Goal: Check status: Check status

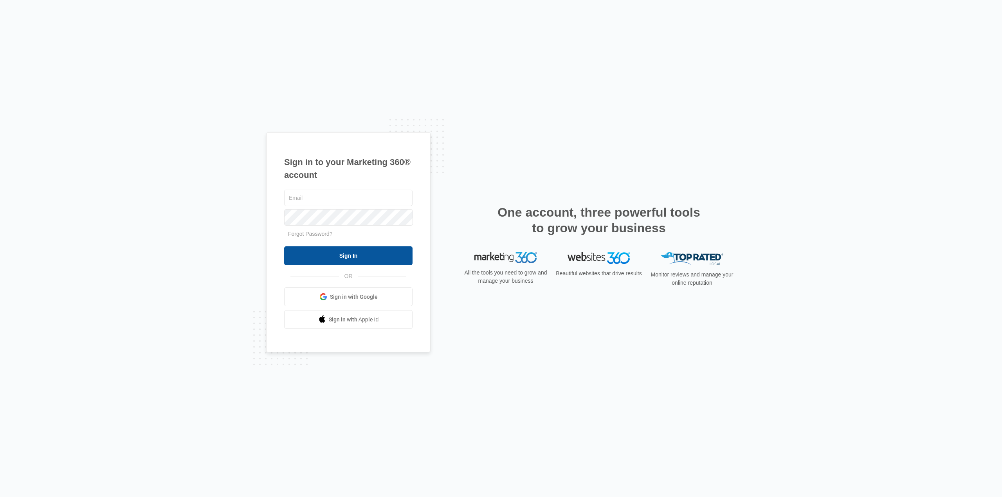
type input "[EMAIL_ADDRESS][DOMAIN_NAME]"
click at [318, 257] on input "Sign In" at bounding box center [348, 256] width 128 height 19
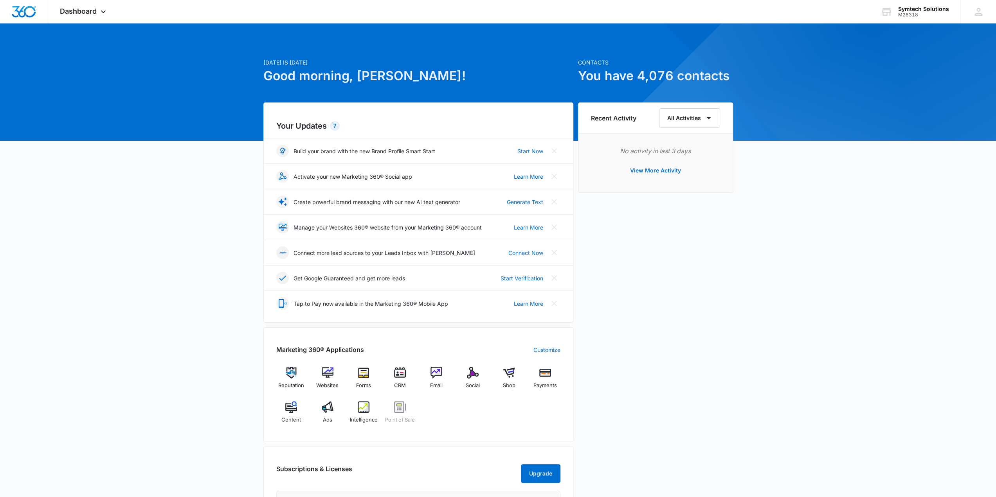
scroll to position [65, 0]
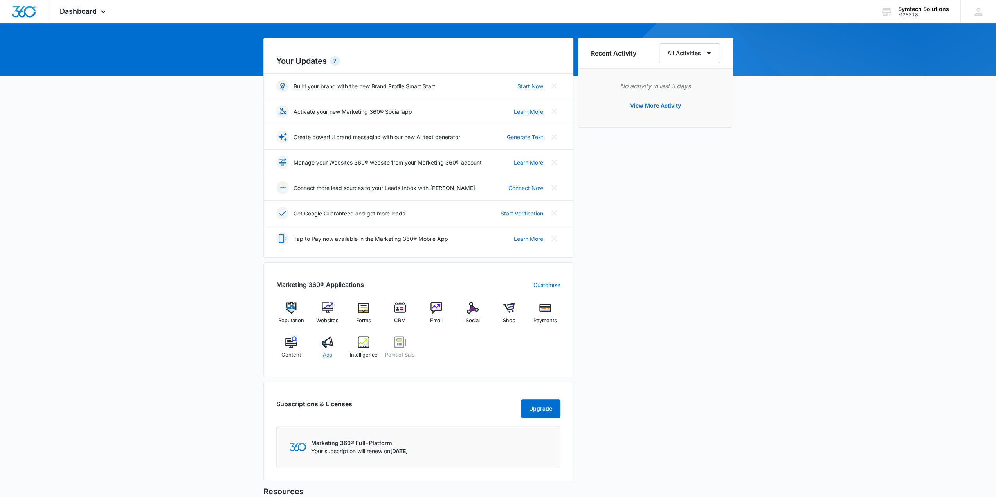
click at [330, 349] on div "Ads" at bounding box center [327, 351] width 30 height 28
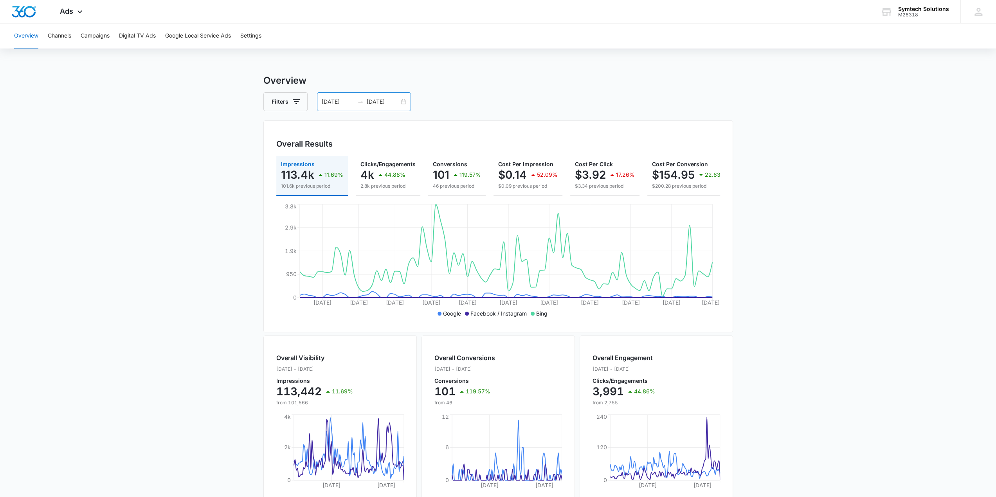
click at [341, 103] on input "07/01/2025" at bounding box center [338, 101] width 32 height 9
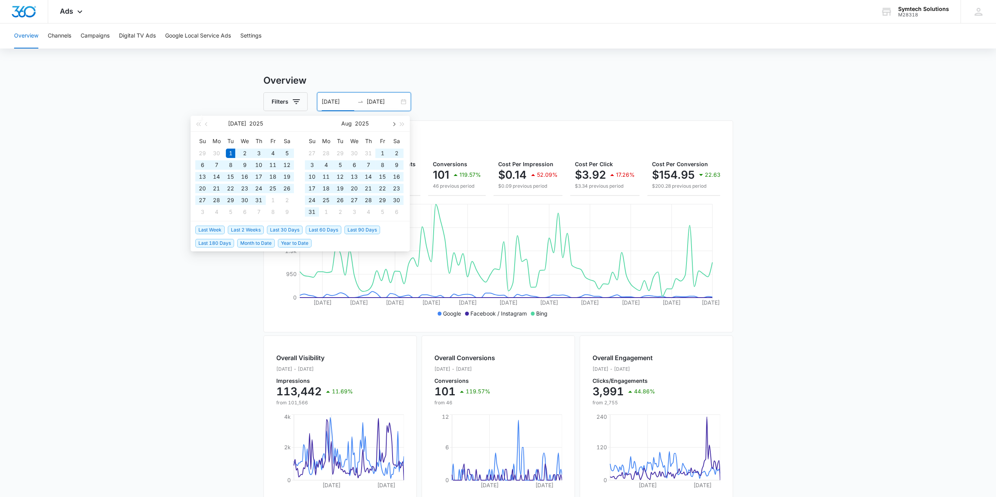
click at [394, 123] on span "button" at bounding box center [393, 124] width 4 height 4
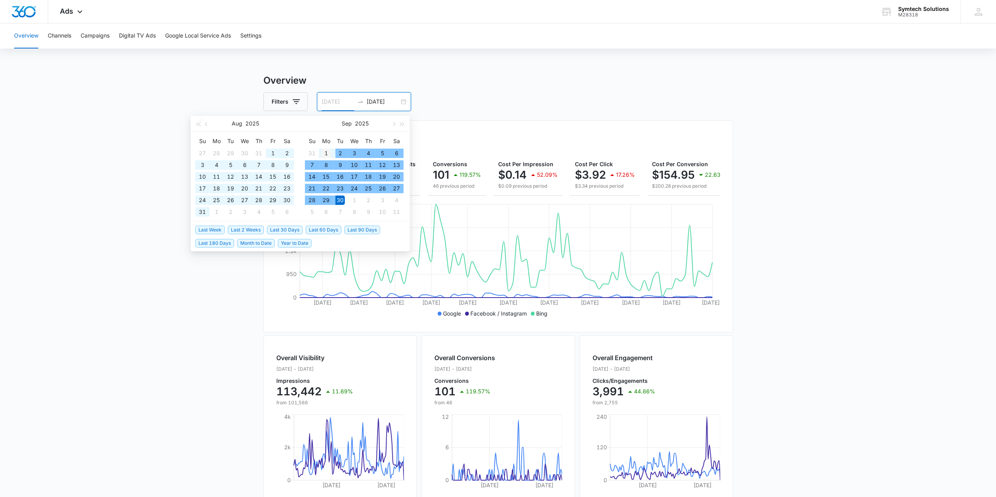
type input "09/01/2025"
click at [326, 153] on div "1" at bounding box center [325, 153] width 9 height 9
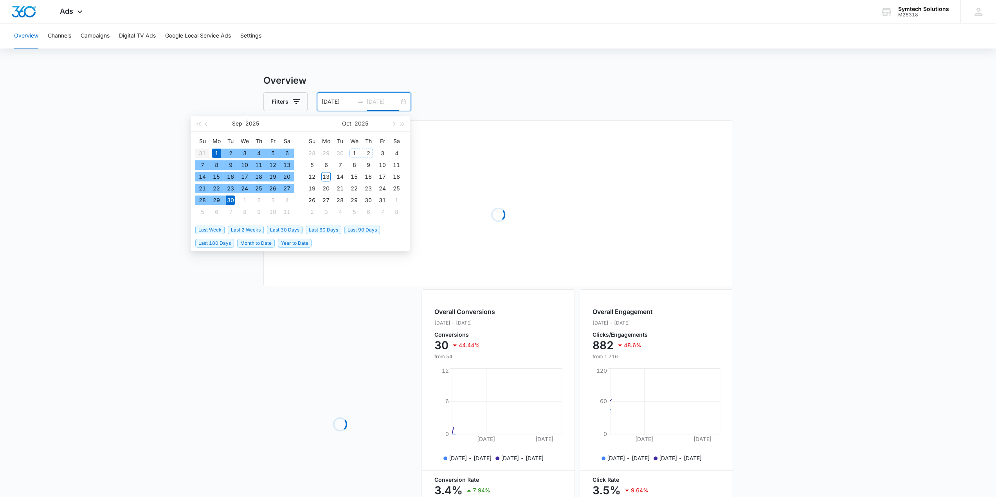
type input "09/30/2025"
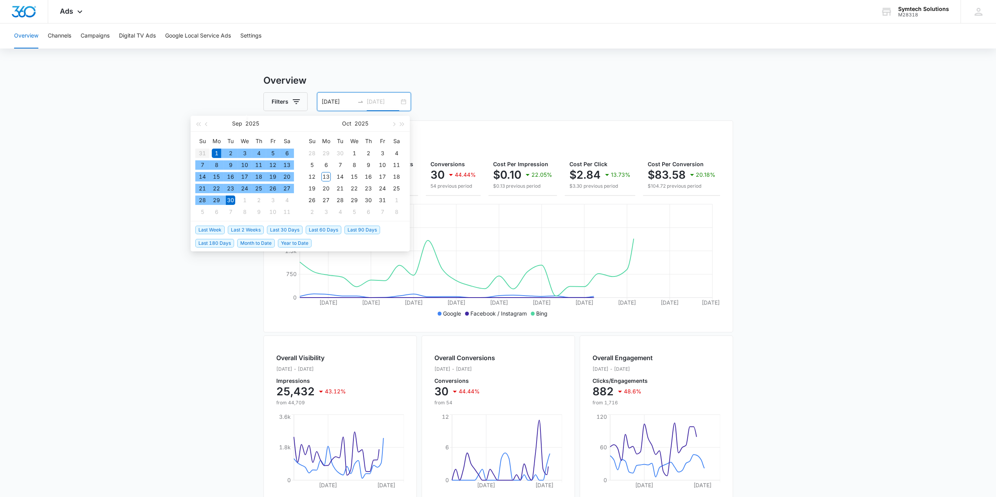
click at [229, 198] on div "30" at bounding box center [230, 200] width 9 height 9
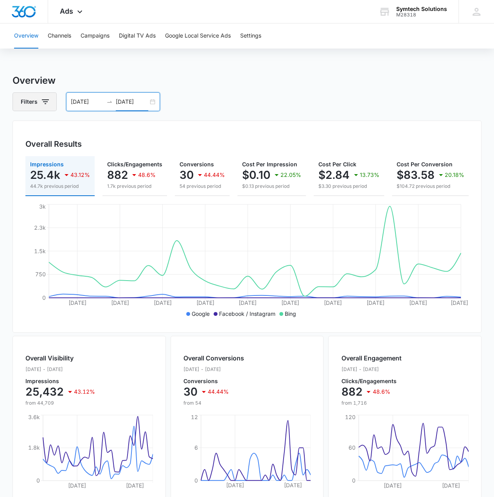
click at [33, 100] on button "Filters" at bounding box center [35, 101] width 44 height 19
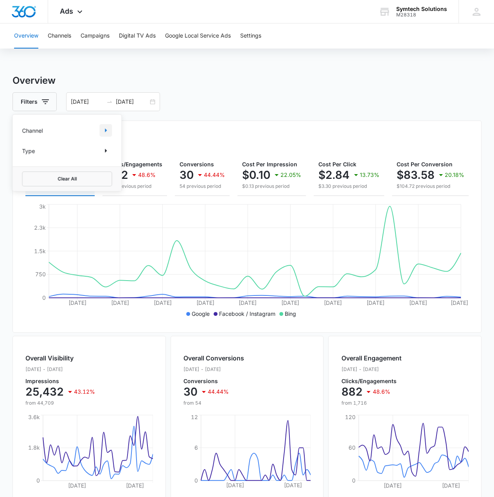
click at [110, 131] on icon "Show Channel filters" at bounding box center [105, 130] width 9 height 9
click at [42, 155] on label "Google" at bounding box center [67, 156] width 90 height 8
click at [22, 156] on input "Google" at bounding box center [22, 156] width 0 height 0
checkbox input "true"
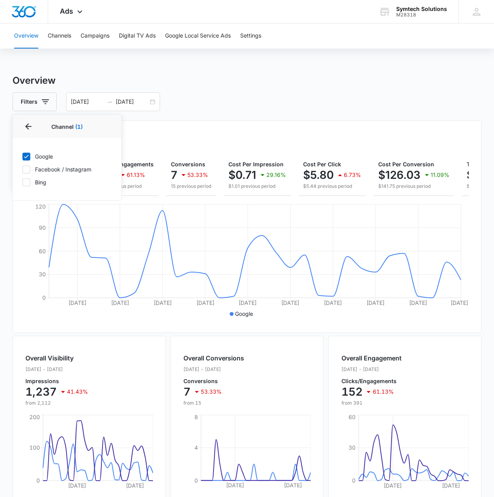
click at [166, 129] on div "Overall Results Impressions 1.2k 41.43% 2.1k previous period Clicks/Engagements…" at bounding box center [248, 227] width 470 height 212
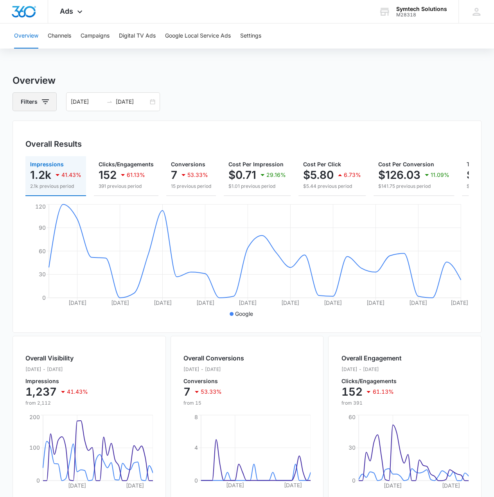
click at [30, 108] on button "Filters" at bounding box center [35, 101] width 44 height 19
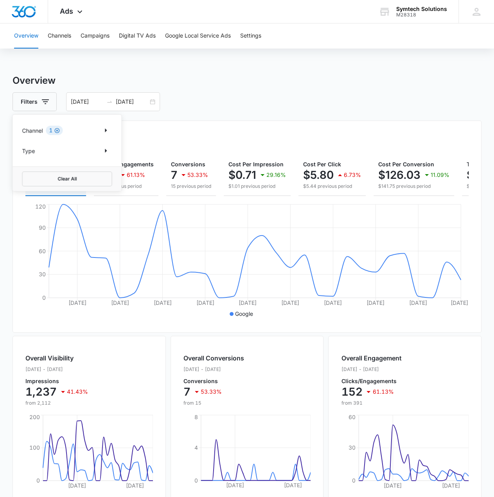
click at [57, 130] on icon "Clear" at bounding box center [57, 131] width 6 height 6
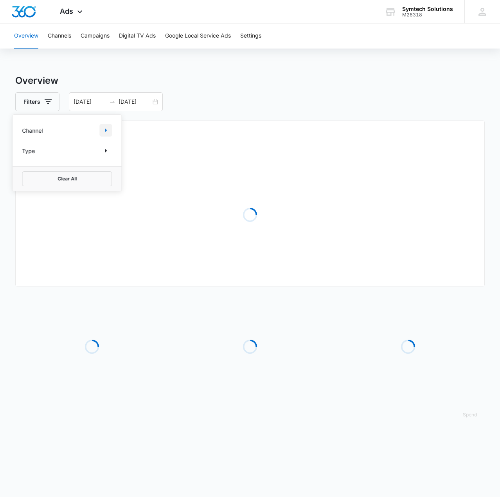
click at [107, 130] on icon "Show Channel filters" at bounding box center [105, 130] width 9 height 9
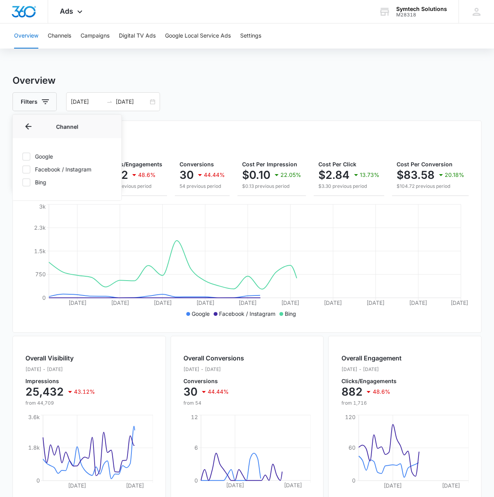
click at [31, 187] on div "Google Facebook / Instagram Bing" at bounding box center [67, 169] width 109 height 62
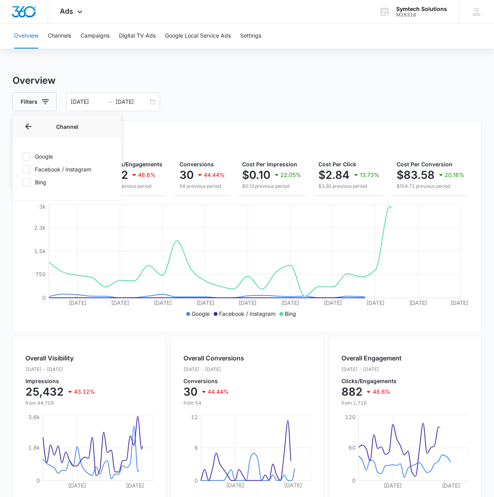
click at [34, 184] on label "Bing" at bounding box center [67, 182] width 90 height 8
click at [22, 182] on input "Bing" at bounding box center [22, 182] width 0 height 0
checkbox input "true"
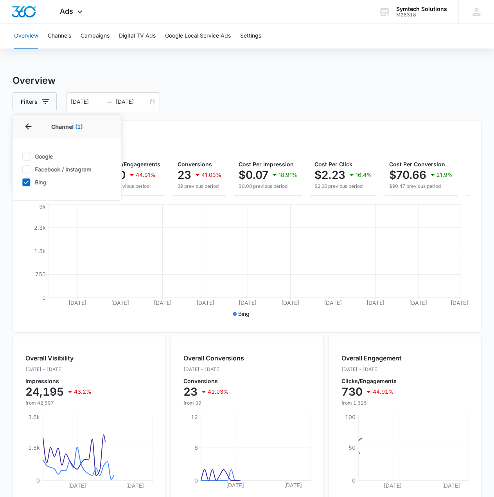
click at [182, 71] on div "Overview Channels Campaigns Digital TV Ads Google Local Service Ads Settings Ov…" at bounding box center [247, 329] width 494 height 612
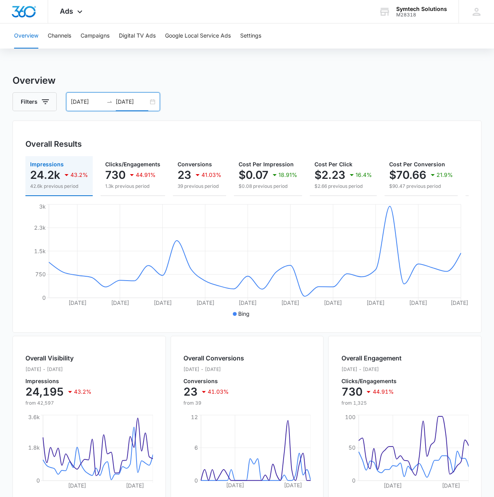
click at [125, 101] on input "09/30/2025" at bounding box center [132, 101] width 32 height 9
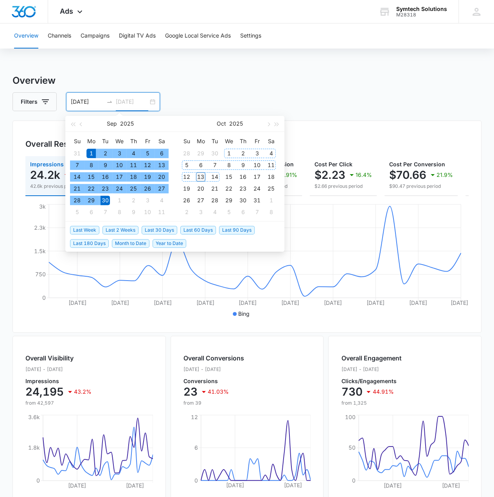
type input "10/13/2025"
click at [203, 177] on div "13" at bounding box center [200, 176] width 9 height 9
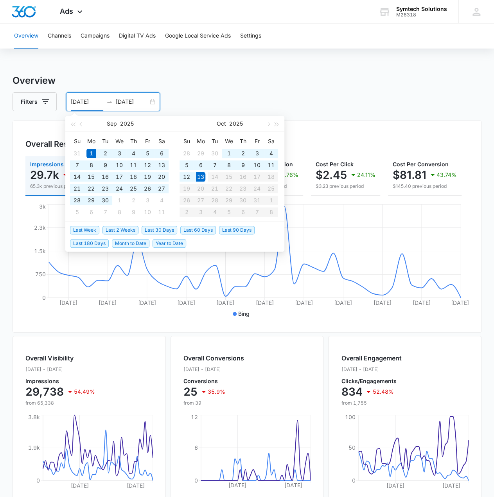
click at [89, 100] on input "09/01/2025" at bounding box center [87, 101] width 32 height 9
type input "10/01/2025"
click at [231, 152] on div "1" at bounding box center [228, 153] width 9 height 9
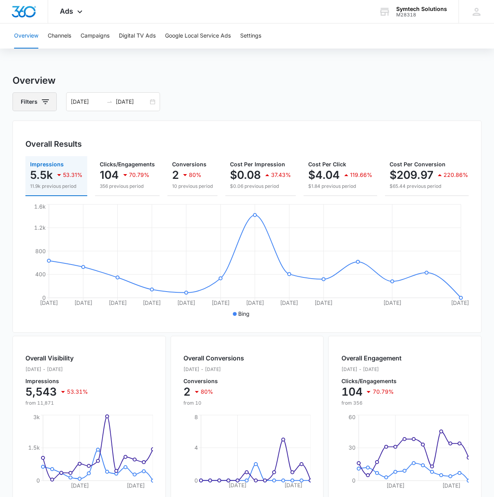
click at [28, 97] on button "Filters" at bounding box center [35, 101] width 44 height 19
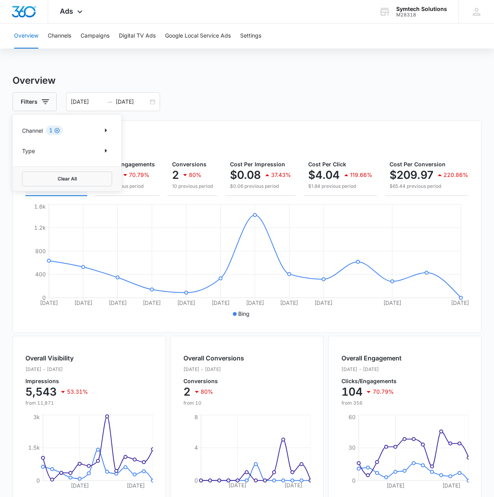
click at [56, 130] on icon "Clear" at bounding box center [57, 131] width 6 height 6
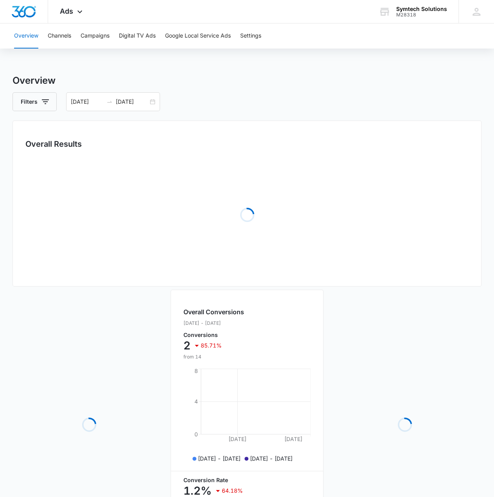
click at [290, 98] on div "Filters 10/01/2025 10/13/2025" at bounding box center [248, 101] width 470 height 19
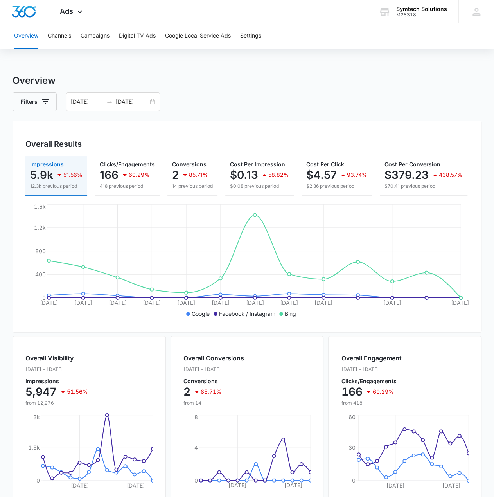
scroll to position [65, 0]
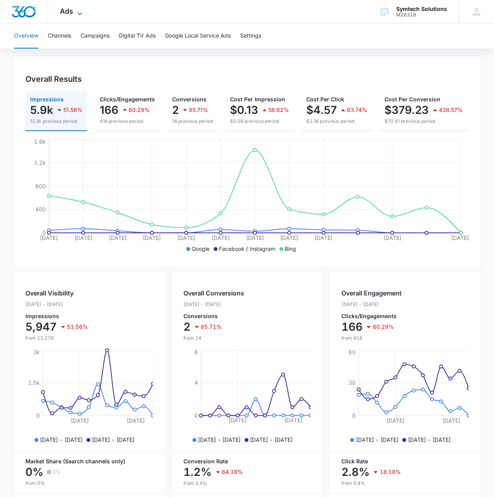
click at [63, 11] on span "Ads" at bounding box center [66, 11] width 13 height 8
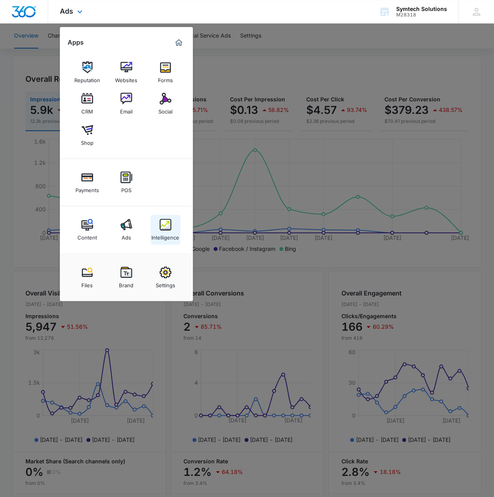
click at [161, 230] on img at bounding box center [166, 225] width 12 height 12
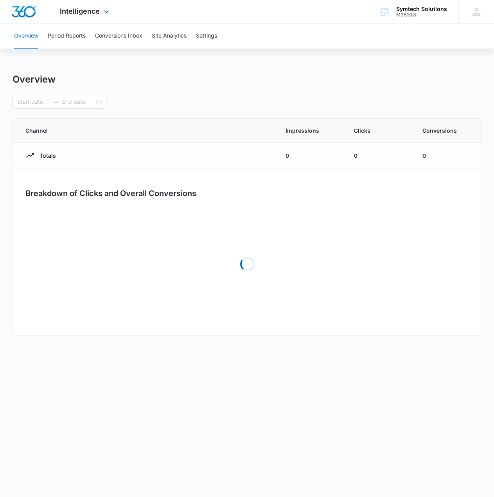
type input "10/01/2025"
type input "10/13/2025"
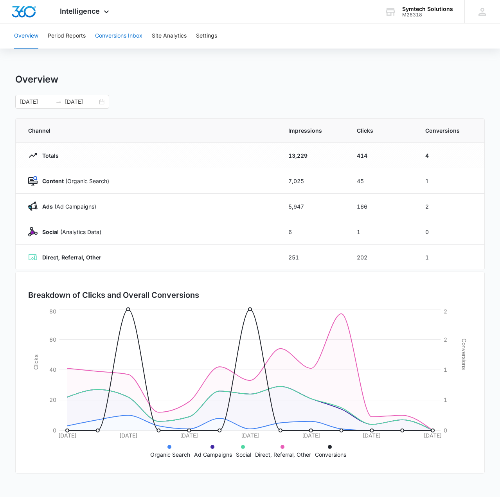
click at [114, 37] on button "Conversions Inbox" at bounding box center [118, 35] width 47 height 25
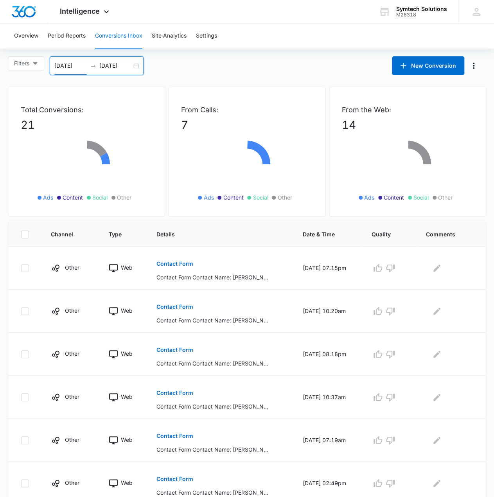
click at [68, 64] on input "09/13/2025" at bounding box center [70, 65] width 32 height 9
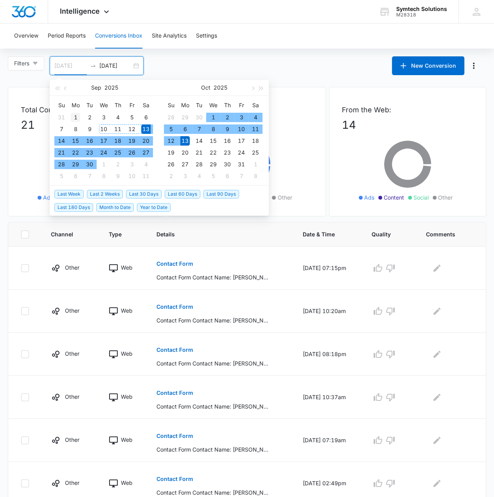
type input "09/01/2025"
click at [78, 115] on div "1" at bounding box center [75, 117] width 9 height 9
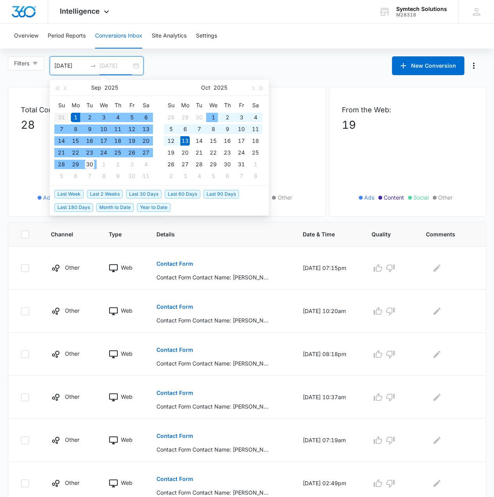
type input "09/30/2025"
click at [94, 163] on div "30" at bounding box center [89, 164] width 9 height 9
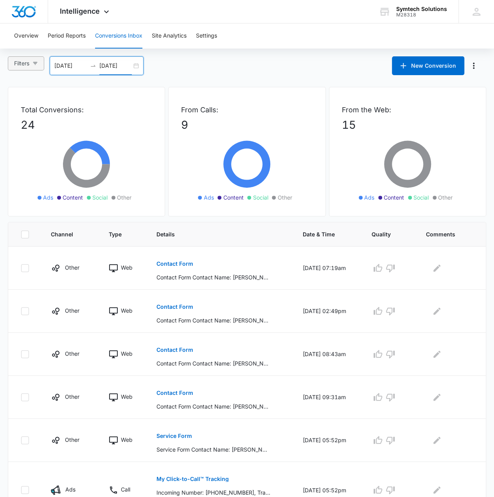
click at [23, 63] on span "Filters" at bounding box center [21, 63] width 15 height 9
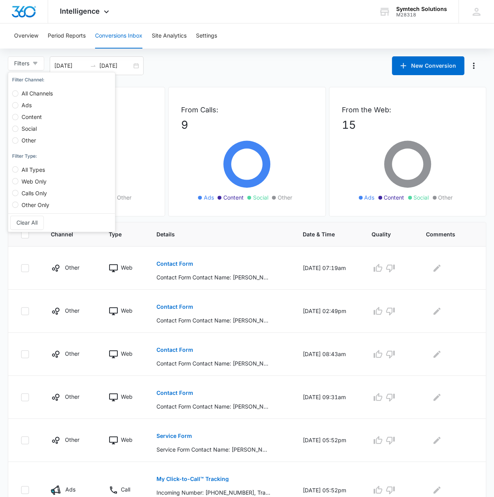
click at [175, 72] on div "Filters Filter Channel : All Channels Ads Content Social Other Filter Type : Al…" at bounding box center [247, 65] width 494 height 19
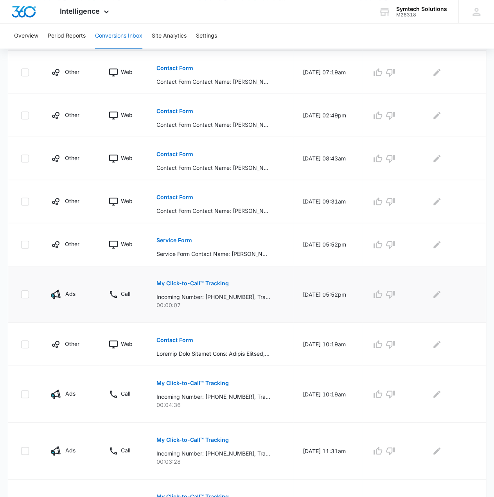
scroll to position [65, 0]
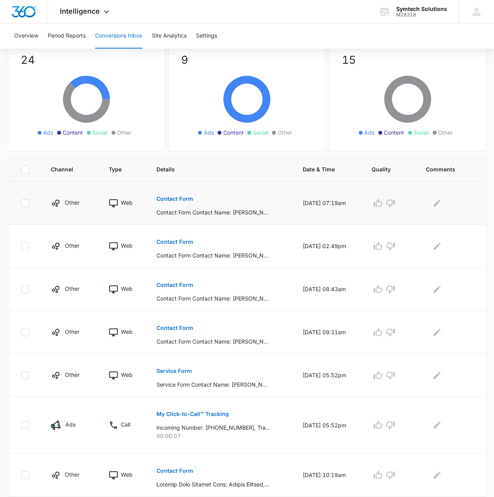
click at [175, 198] on p "Contact Form" at bounding box center [175, 198] width 37 height 5
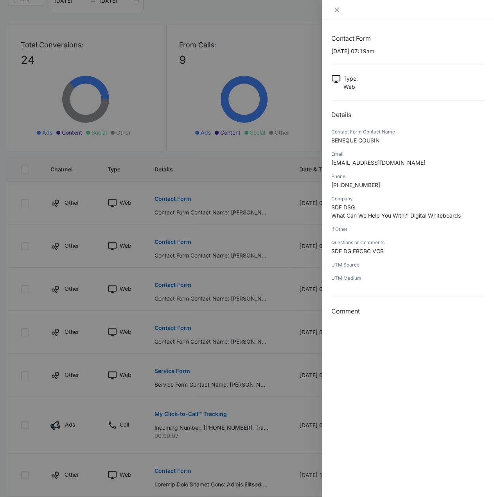
click at [259, 240] on div at bounding box center [247, 248] width 494 height 497
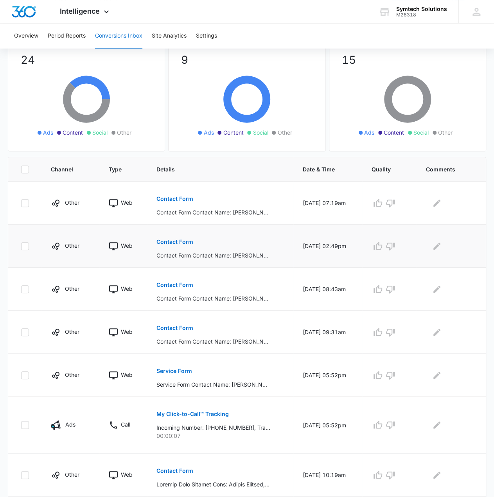
click at [181, 241] on p "Contact Form" at bounding box center [175, 241] width 37 height 5
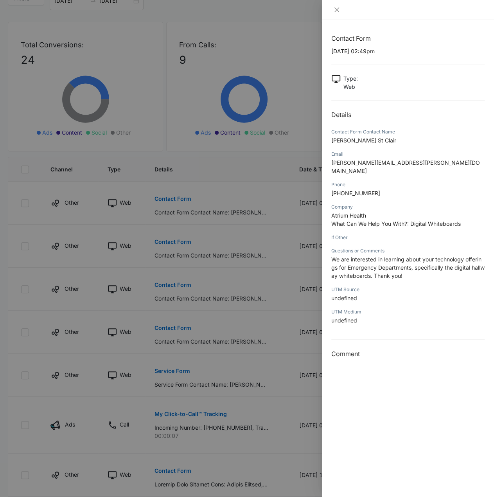
click at [247, 254] on div at bounding box center [247, 248] width 494 height 497
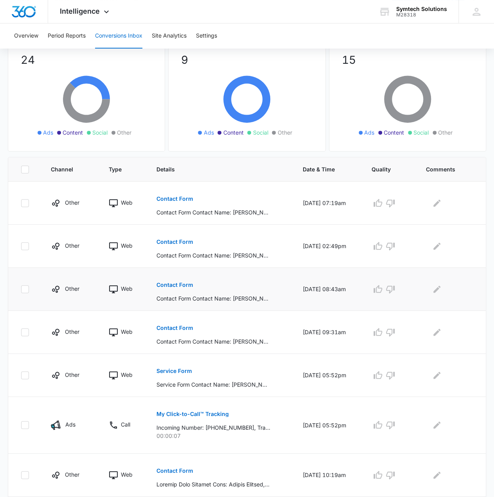
click at [182, 282] on p "Contact Form" at bounding box center [175, 284] width 37 height 5
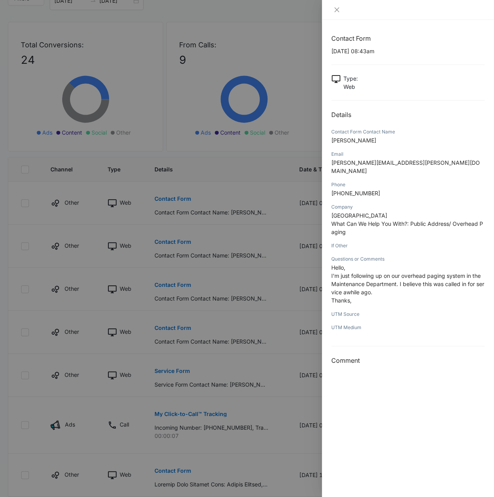
click at [198, 310] on div at bounding box center [247, 248] width 494 height 497
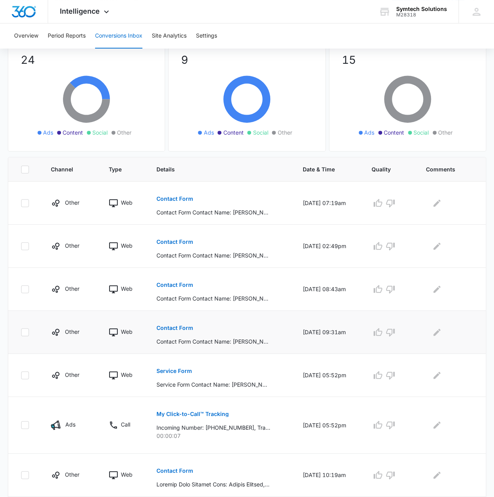
click at [168, 323] on button "Contact Form" at bounding box center [175, 328] width 37 height 19
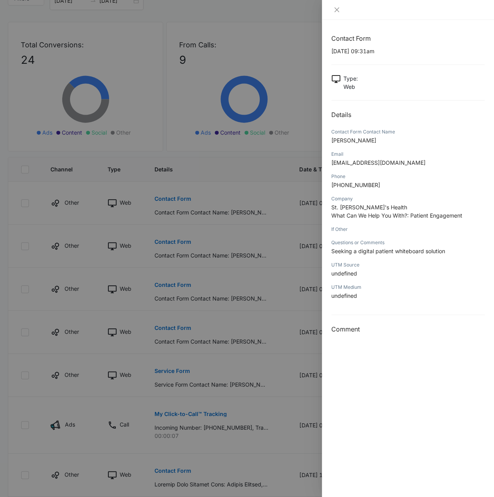
click at [252, 315] on div at bounding box center [247, 248] width 494 height 497
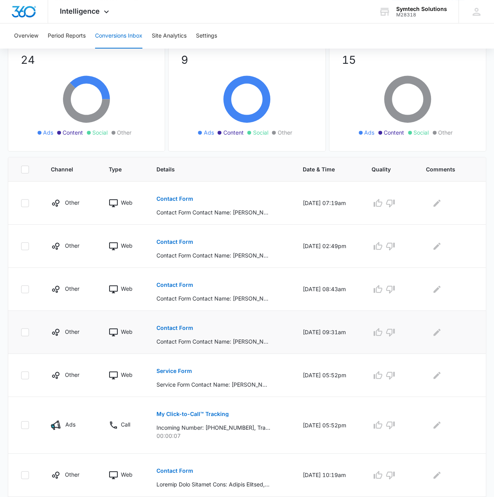
click at [171, 326] on p "Contact Form" at bounding box center [175, 327] width 37 height 5
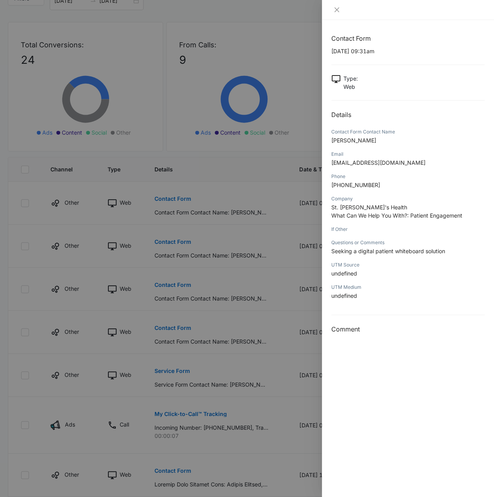
click at [248, 355] on div at bounding box center [247, 248] width 494 height 497
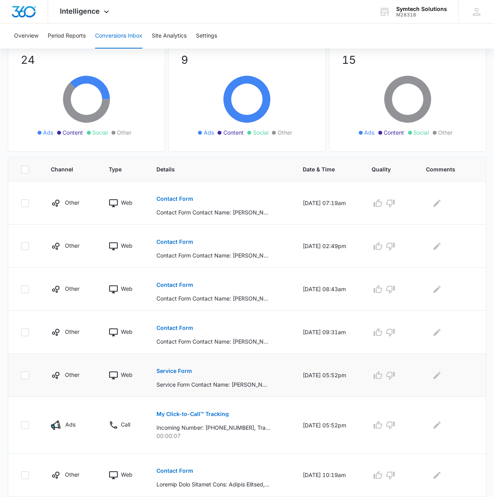
click at [180, 368] on p "Service Form" at bounding box center [175, 370] width 36 height 5
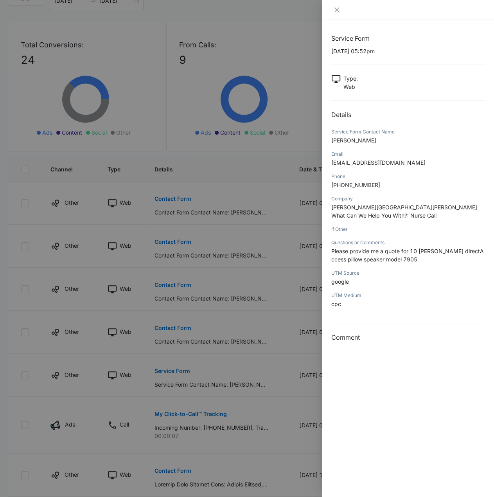
click at [226, 396] on div at bounding box center [247, 248] width 494 height 497
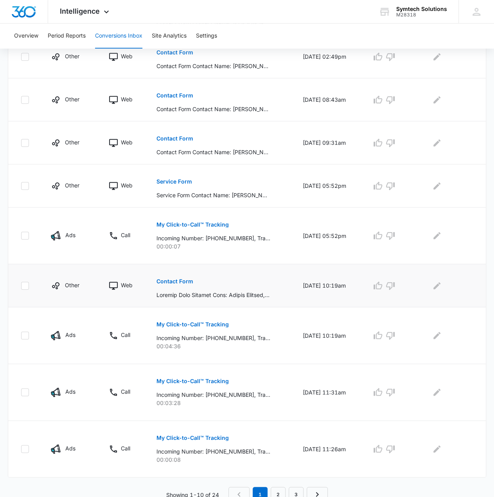
scroll to position [257, 0]
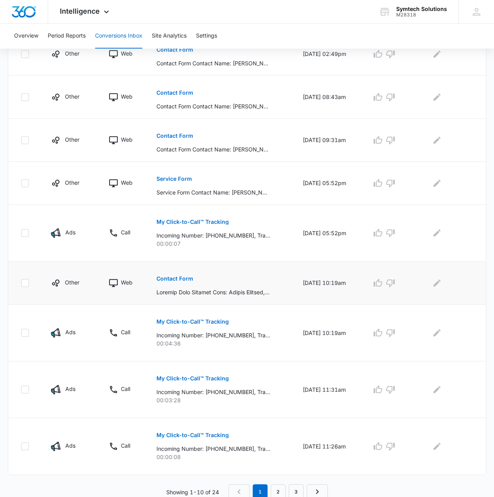
click at [169, 276] on p "Contact Form" at bounding box center [175, 278] width 37 height 5
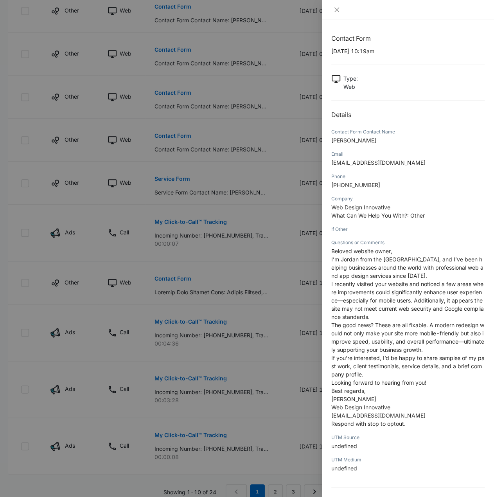
click at [218, 277] on div at bounding box center [247, 248] width 494 height 497
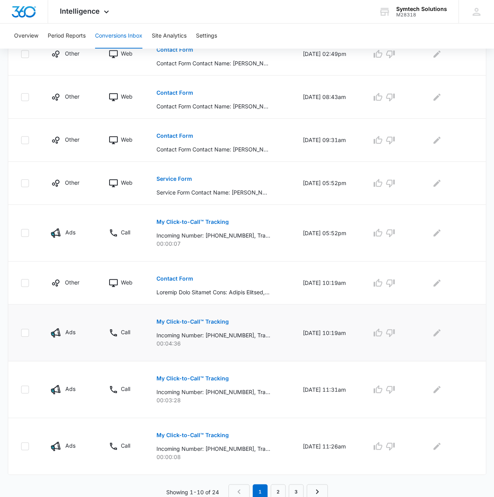
click at [196, 320] on p "My Click-to-Call™ Tracking" at bounding box center [193, 321] width 72 height 5
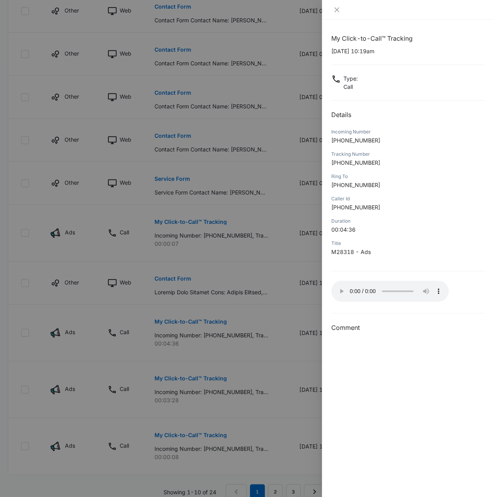
click at [268, 303] on div at bounding box center [247, 248] width 494 height 497
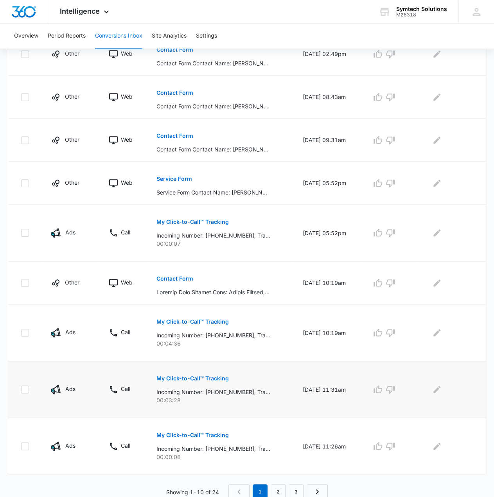
click at [198, 376] on p "My Click-to-Call™ Tracking" at bounding box center [193, 378] width 72 height 5
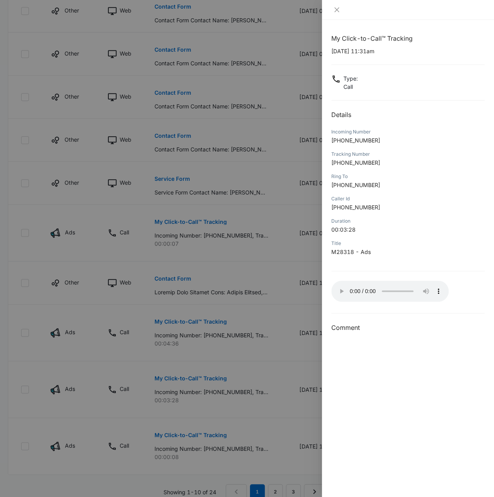
click at [441, 245] on div "Title" at bounding box center [408, 243] width 153 height 7
click at [276, 264] on div at bounding box center [247, 248] width 494 height 497
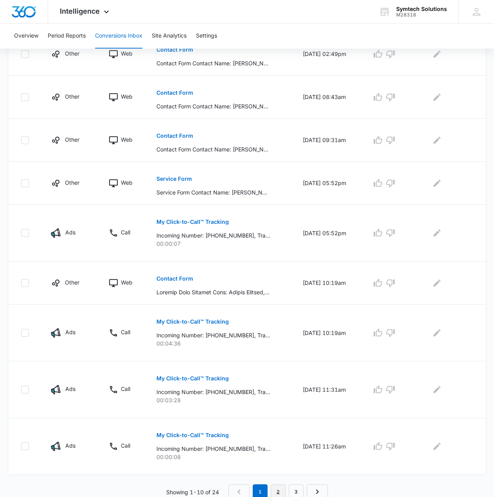
click at [277, 490] on link "2" at bounding box center [278, 491] width 15 height 15
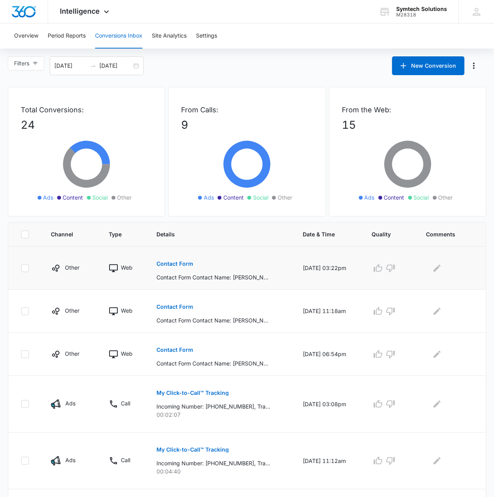
click at [178, 264] on p "Contact Form" at bounding box center [175, 263] width 37 height 5
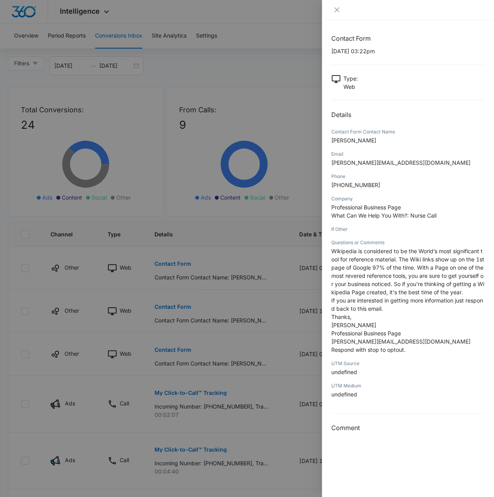
drag, startPoint x: 240, startPoint y: 292, endPoint x: 222, endPoint y: 295, distance: 18.7
click at [240, 292] on div at bounding box center [247, 248] width 494 height 497
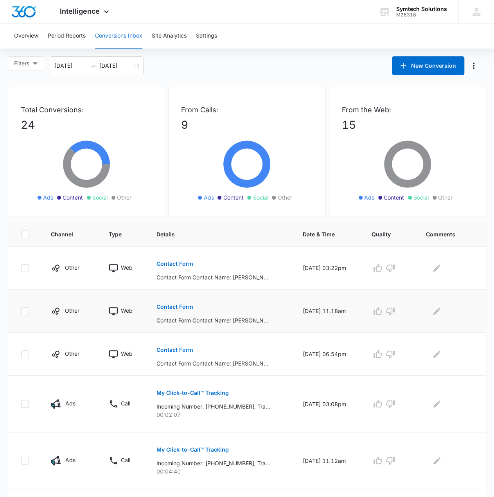
click at [169, 305] on p "Contact Form" at bounding box center [175, 306] width 37 height 5
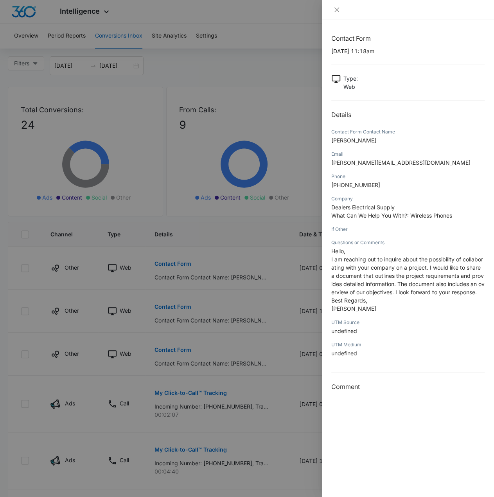
click at [211, 339] on div at bounding box center [247, 248] width 494 height 497
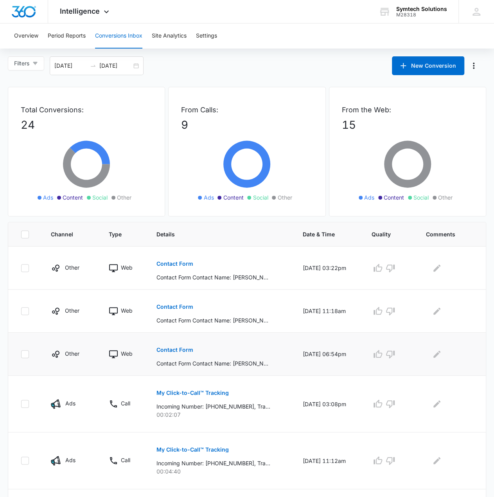
click at [163, 351] on p "Contact Form" at bounding box center [175, 349] width 37 height 5
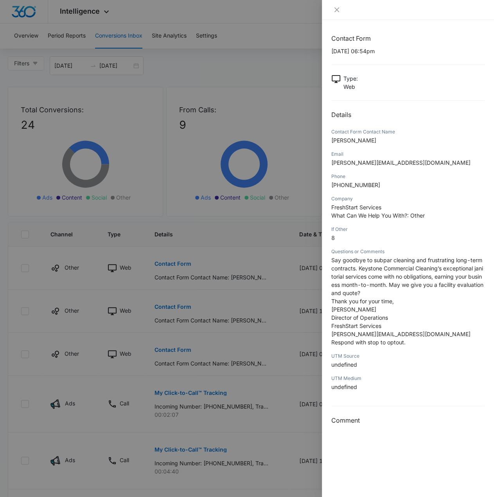
click at [249, 389] on div at bounding box center [247, 248] width 494 height 497
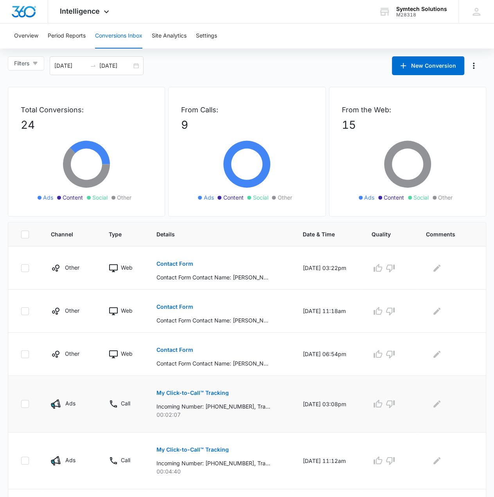
click at [211, 392] on p "My Click-to-Call™ Tracking" at bounding box center [193, 392] width 72 height 5
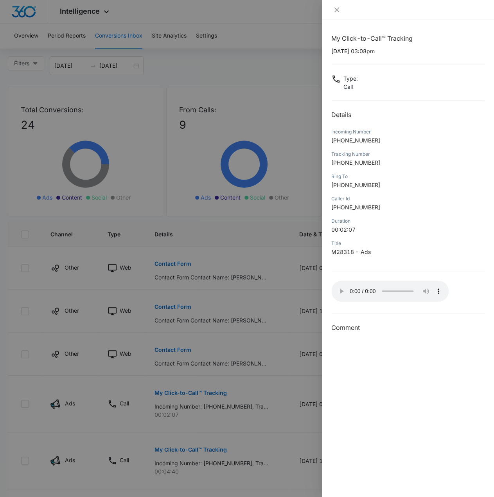
click at [243, 431] on div at bounding box center [247, 248] width 494 height 497
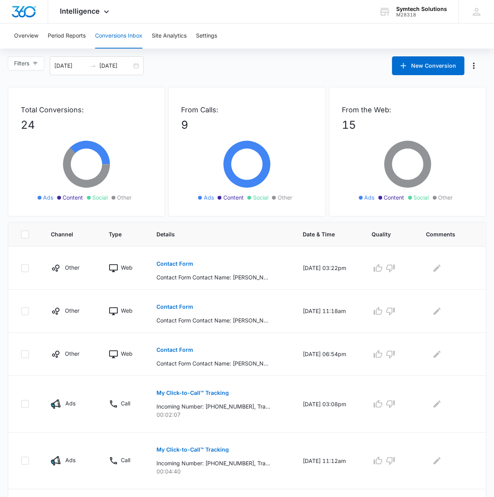
scroll to position [130, 0]
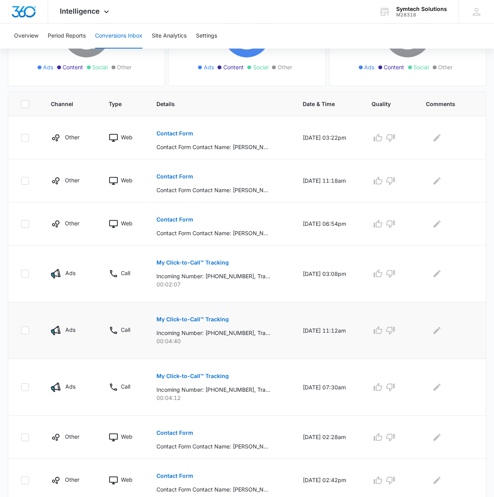
click at [206, 321] on p "My Click-to-Call™ Tracking" at bounding box center [193, 319] width 72 height 5
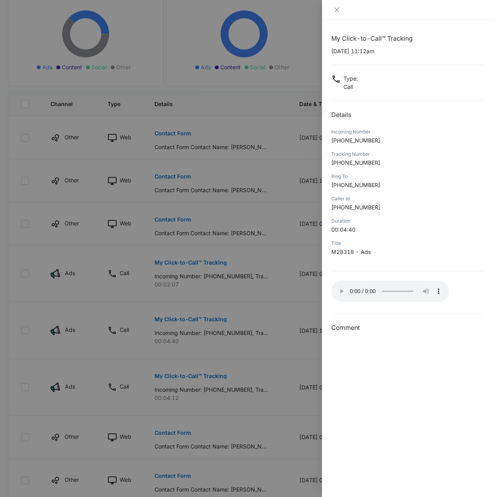
click at [272, 308] on div at bounding box center [247, 248] width 494 height 497
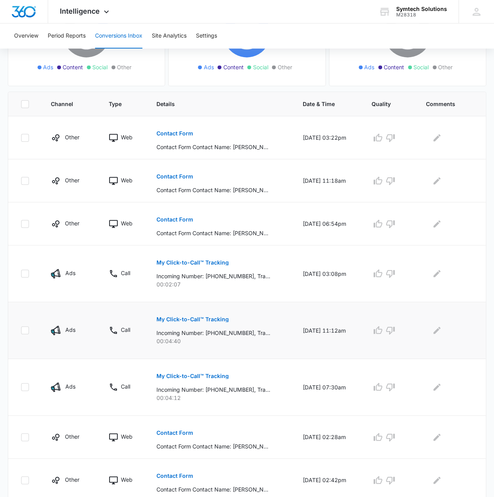
click at [205, 319] on p "My Click-to-Call™ Tracking" at bounding box center [193, 319] width 72 height 5
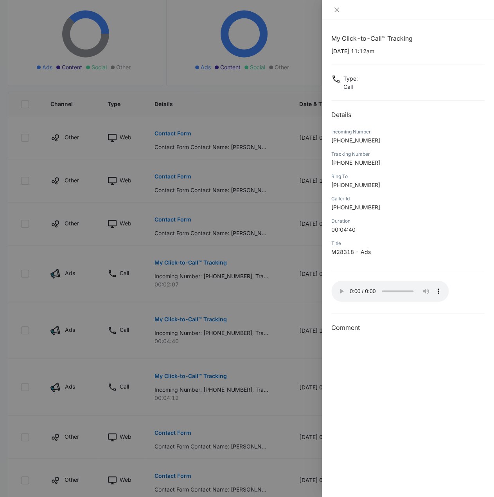
click at [283, 301] on div at bounding box center [247, 248] width 494 height 497
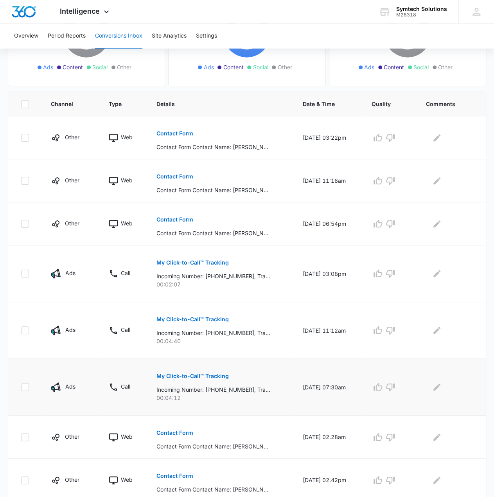
click at [194, 374] on p "My Click-to-Call™ Tracking" at bounding box center [193, 375] width 72 height 5
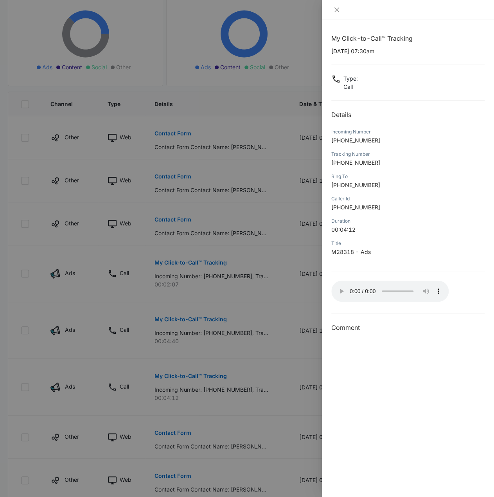
click at [222, 422] on div at bounding box center [247, 248] width 494 height 497
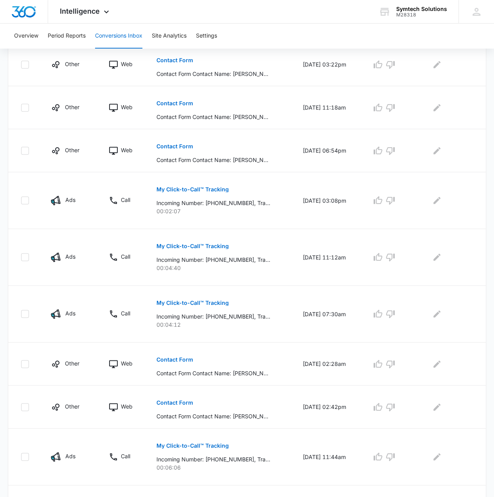
scroll to position [257, 0]
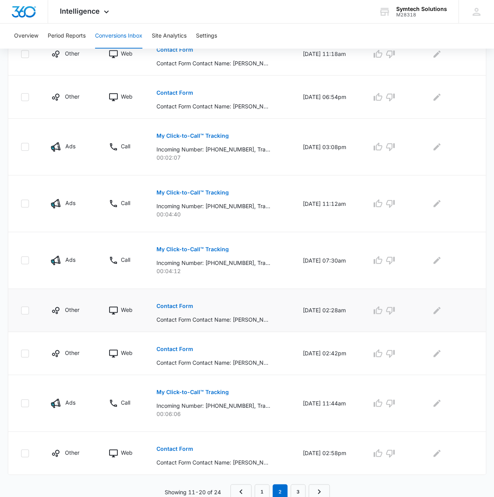
click at [169, 305] on p "Contact Form" at bounding box center [175, 305] width 37 height 5
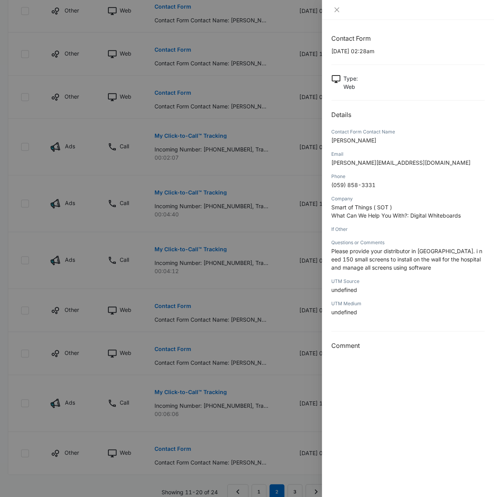
click at [254, 333] on div at bounding box center [247, 248] width 494 height 497
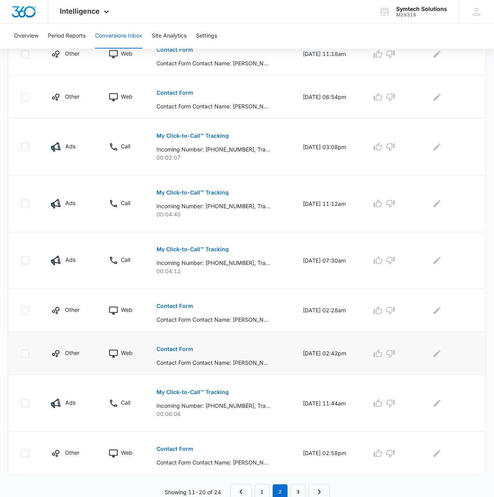
click at [180, 347] on p "Contact Form" at bounding box center [175, 348] width 37 height 5
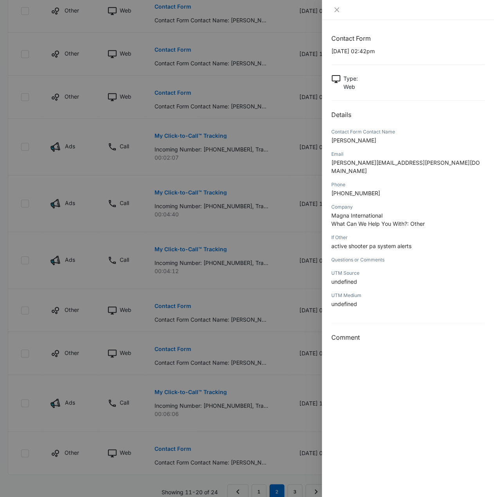
click at [261, 337] on div at bounding box center [247, 248] width 494 height 497
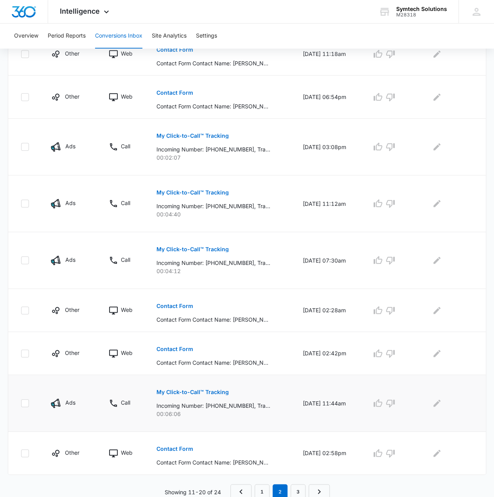
click at [200, 392] on p "My Click-to-Call™ Tracking" at bounding box center [193, 391] width 72 height 5
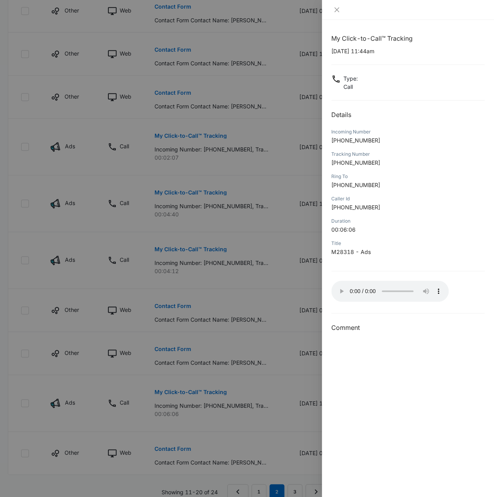
click at [258, 421] on div at bounding box center [247, 248] width 494 height 497
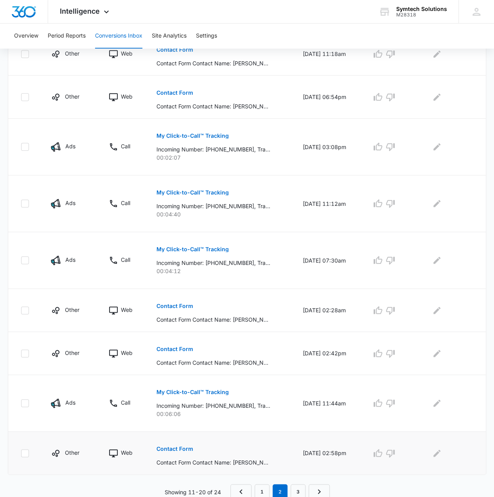
click at [178, 449] on p "Contact Form" at bounding box center [175, 448] width 37 height 5
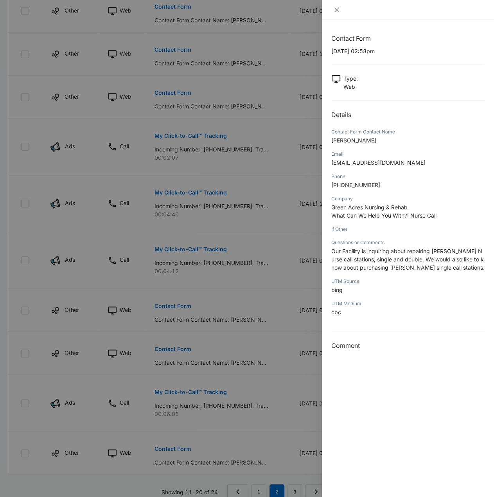
click at [301, 436] on div at bounding box center [247, 248] width 494 height 497
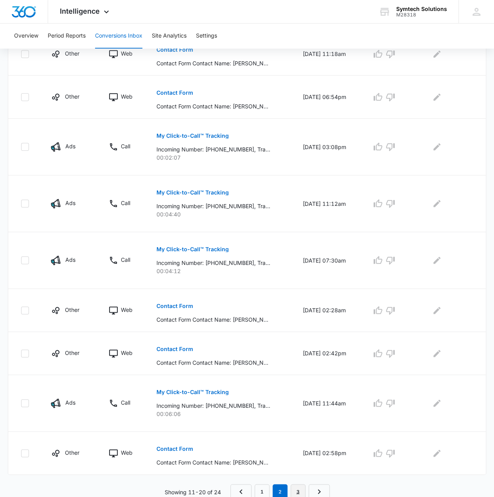
click at [294, 485] on link "3" at bounding box center [298, 491] width 15 height 15
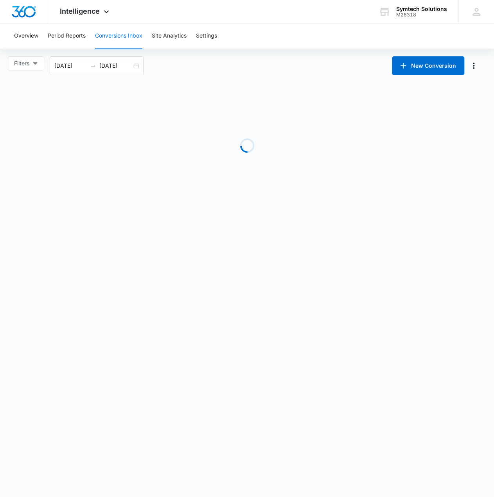
scroll to position [0, 0]
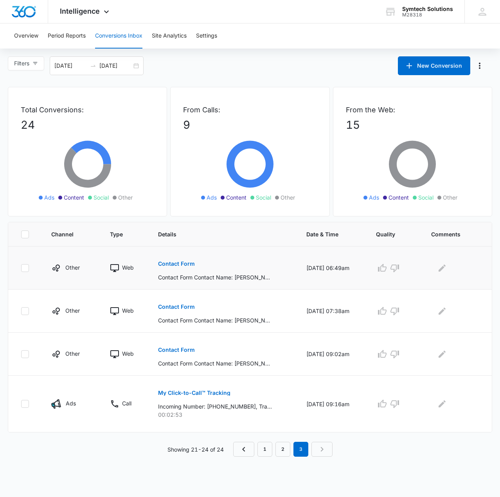
click at [186, 266] on button "Contact Form" at bounding box center [176, 263] width 37 height 19
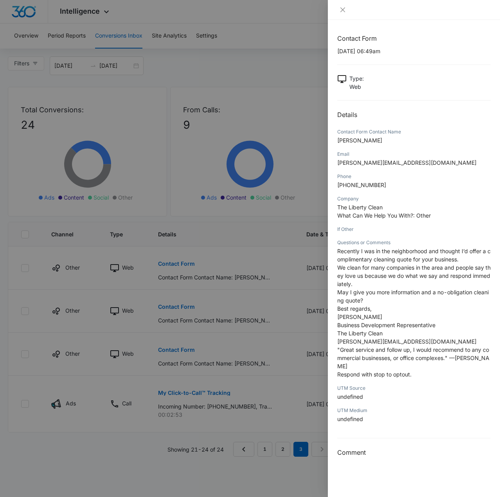
drag, startPoint x: 244, startPoint y: 310, endPoint x: 237, endPoint y: 310, distance: 7.0
click at [244, 310] on div at bounding box center [250, 248] width 500 height 497
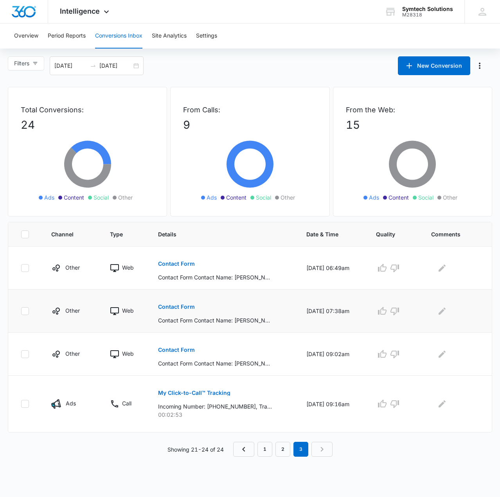
click at [176, 306] on p "Contact Form" at bounding box center [176, 306] width 37 height 5
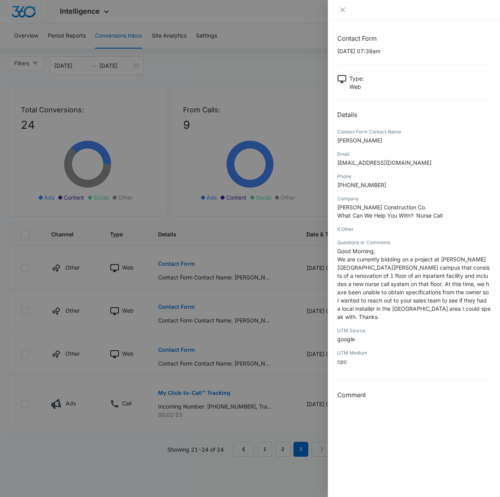
click at [179, 351] on div at bounding box center [250, 248] width 500 height 497
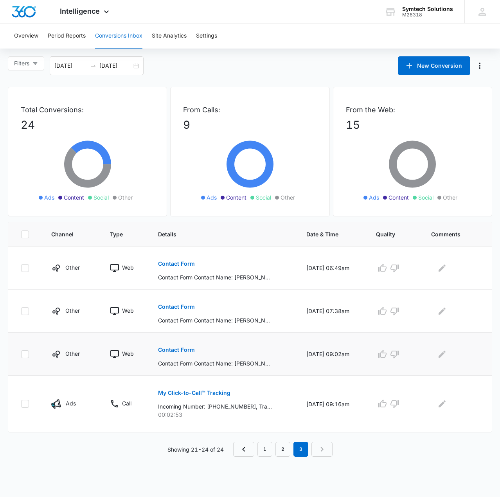
click at [184, 350] on p "Contact Form" at bounding box center [176, 349] width 37 height 5
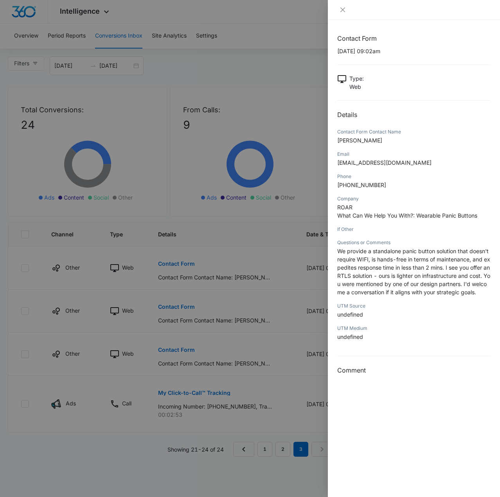
click at [264, 382] on div at bounding box center [250, 248] width 500 height 497
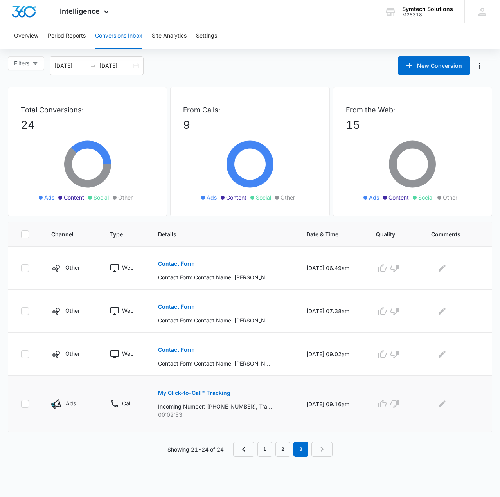
click at [191, 393] on p "My Click-to-Call™ Tracking" at bounding box center [194, 392] width 72 height 5
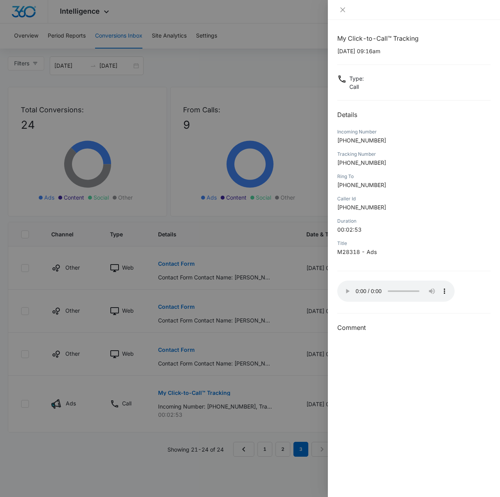
click at [278, 35] on div at bounding box center [250, 248] width 500 height 497
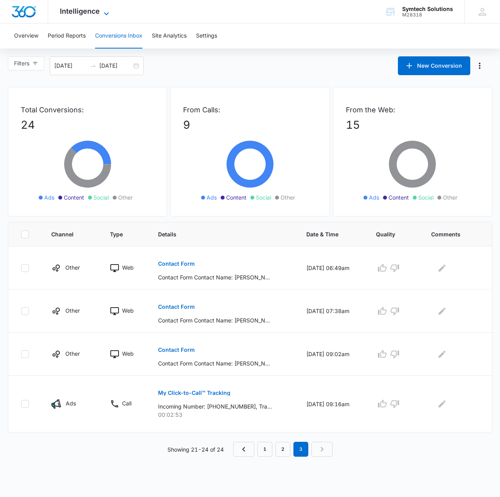
click at [83, 12] on span "Intelligence" at bounding box center [80, 11] width 40 height 8
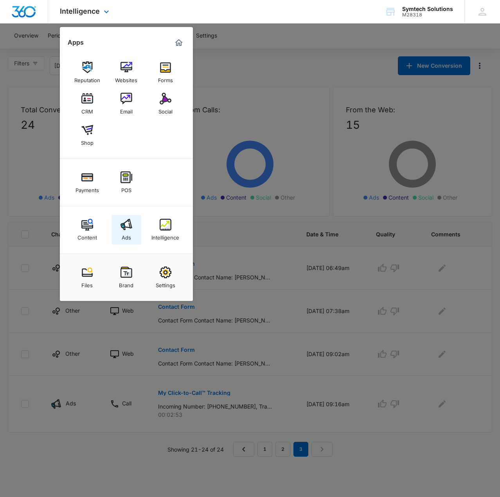
click at [132, 229] on img at bounding box center [127, 225] width 12 height 12
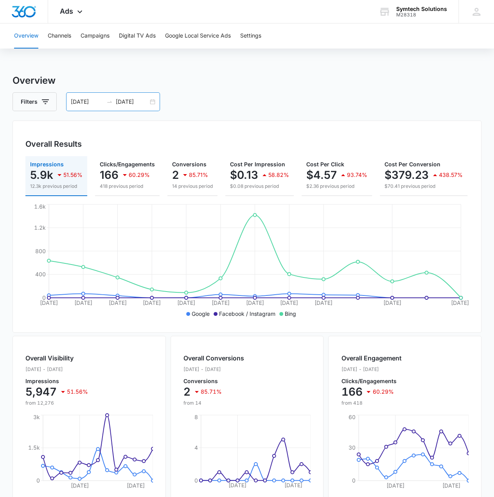
click at [87, 105] on input "10/01/2025" at bounding box center [87, 101] width 32 height 9
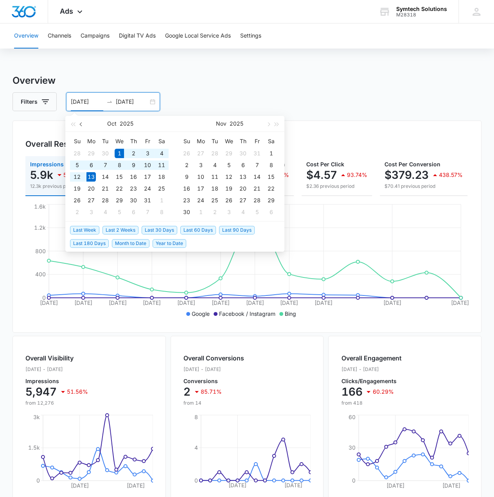
click at [85, 124] on button "button" at bounding box center [81, 124] width 9 height 16
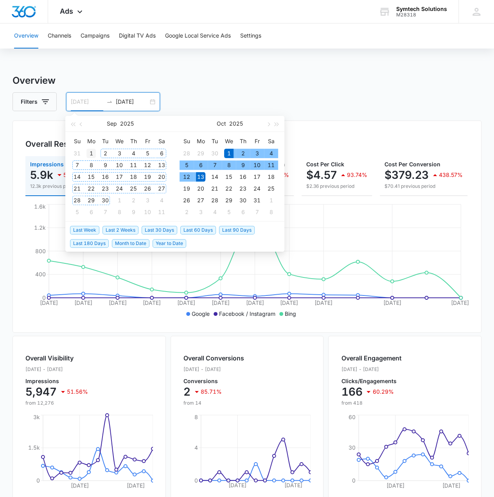
type input "09/01/2025"
click at [94, 153] on div "1" at bounding box center [90, 153] width 9 height 9
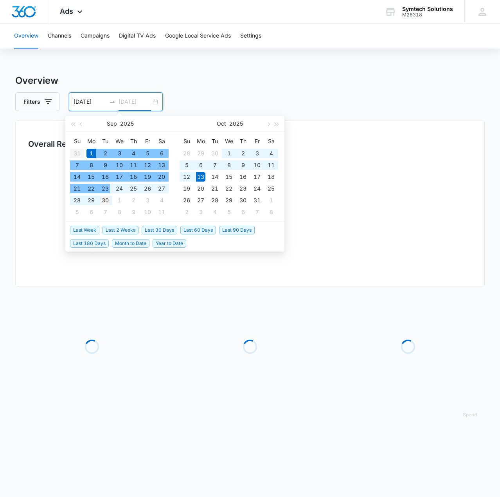
type input "09/30/2025"
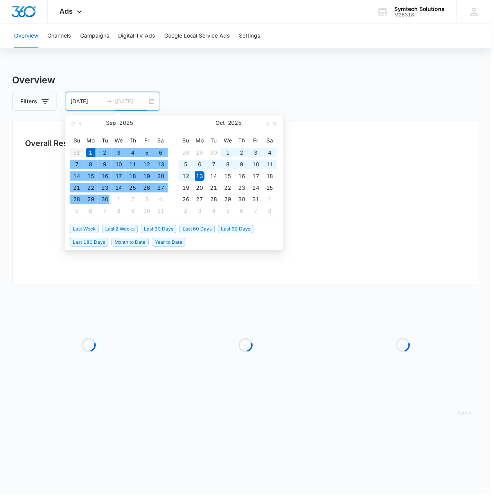
click at [108, 200] on div "30" at bounding box center [105, 200] width 9 height 9
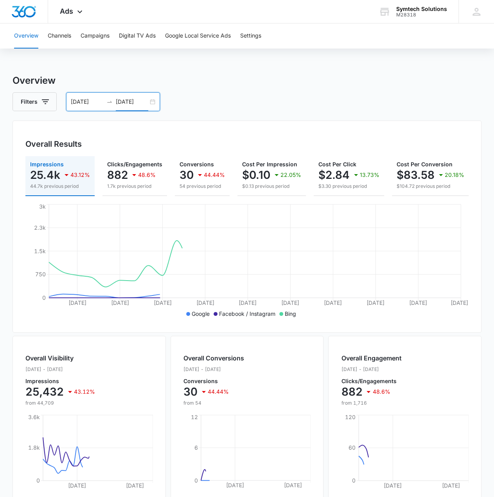
click at [241, 74] on h3 "Overview" at bounding box center [248, 81] width 470 height 14
